Goal: Find specific page/section: Find specific page/section

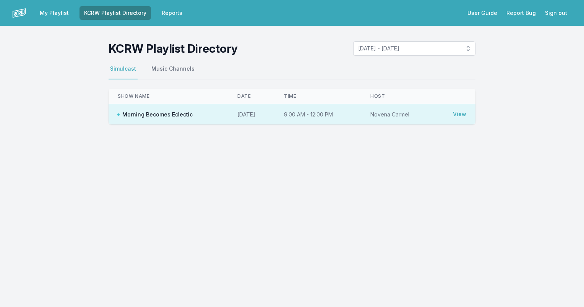
click at [99, 10] on link "KCRW Playlist Directory" at bounding box center [114, 13] width 71 height 14
click at [131, 12] on link "KCRW Playlist Directory" at bounding box center [114, 13] width 71 height 14
click at [471, 51] on button "[DATE] - [DATE]" at bounding box center [414, 48] width 122 height 15
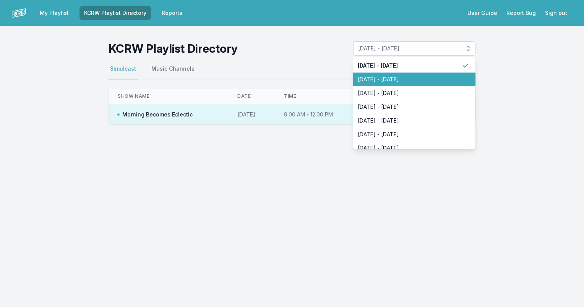
click at [426, 76] on span "August 18, 2025 - August 24, 2025" at bounding box center [410, 80] width 104 height 8
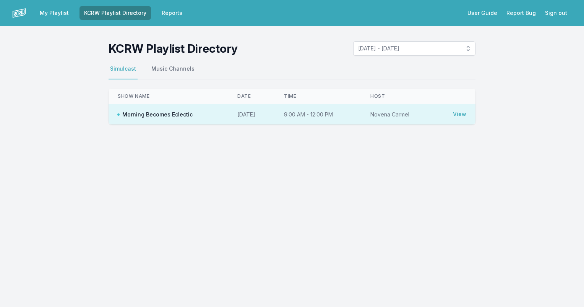
click at [248, 177] on div "My Playlist KCRW Playlist Directory Reports User Guide Report Bug Sign out KCRW…" at bounding box center [292, 153] width 584 height 307
